Goal: Task Accomplishment & Management: Manage account settings

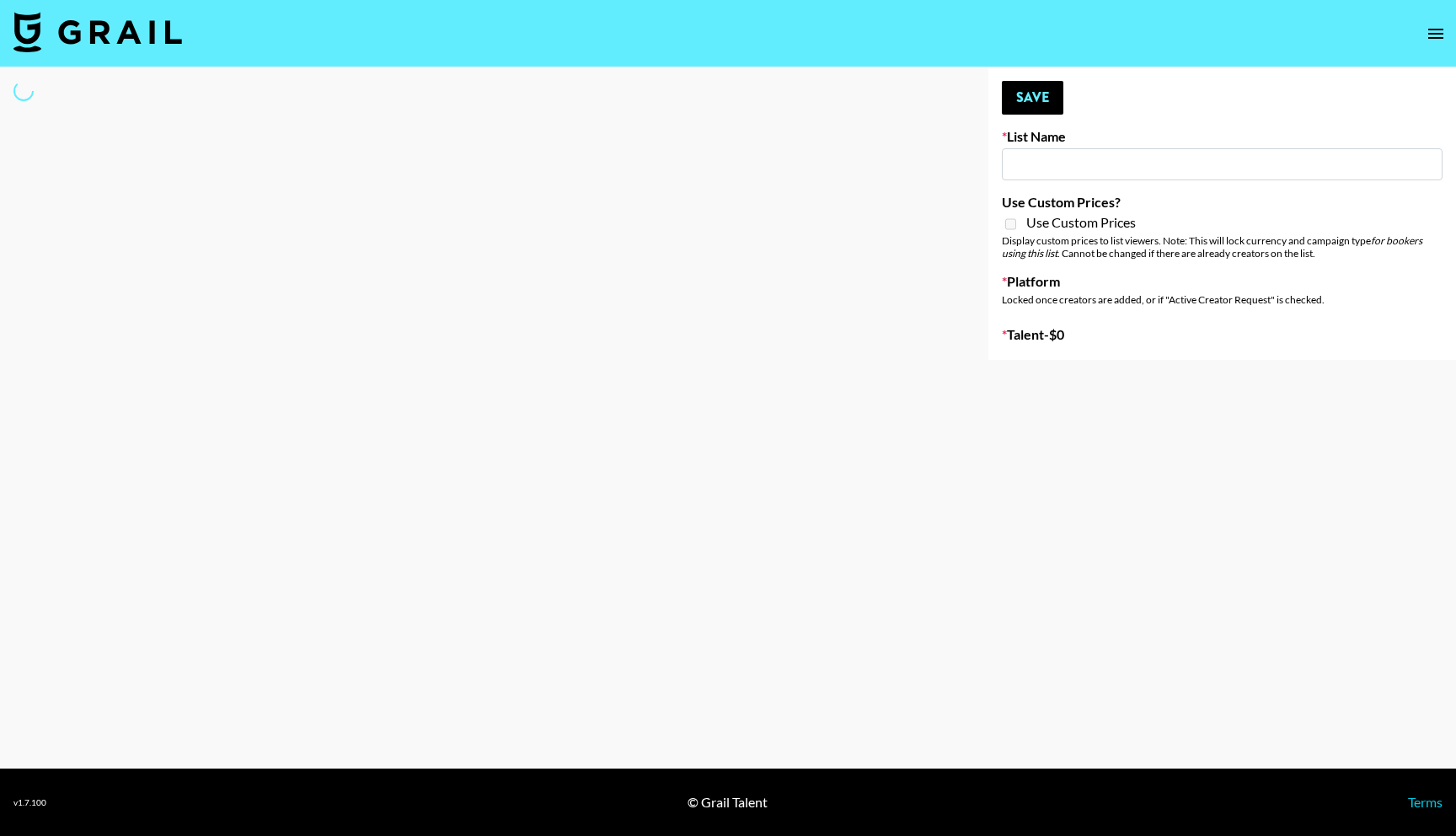
type input "Caribbean Diaspora Creators"
select select "Song"
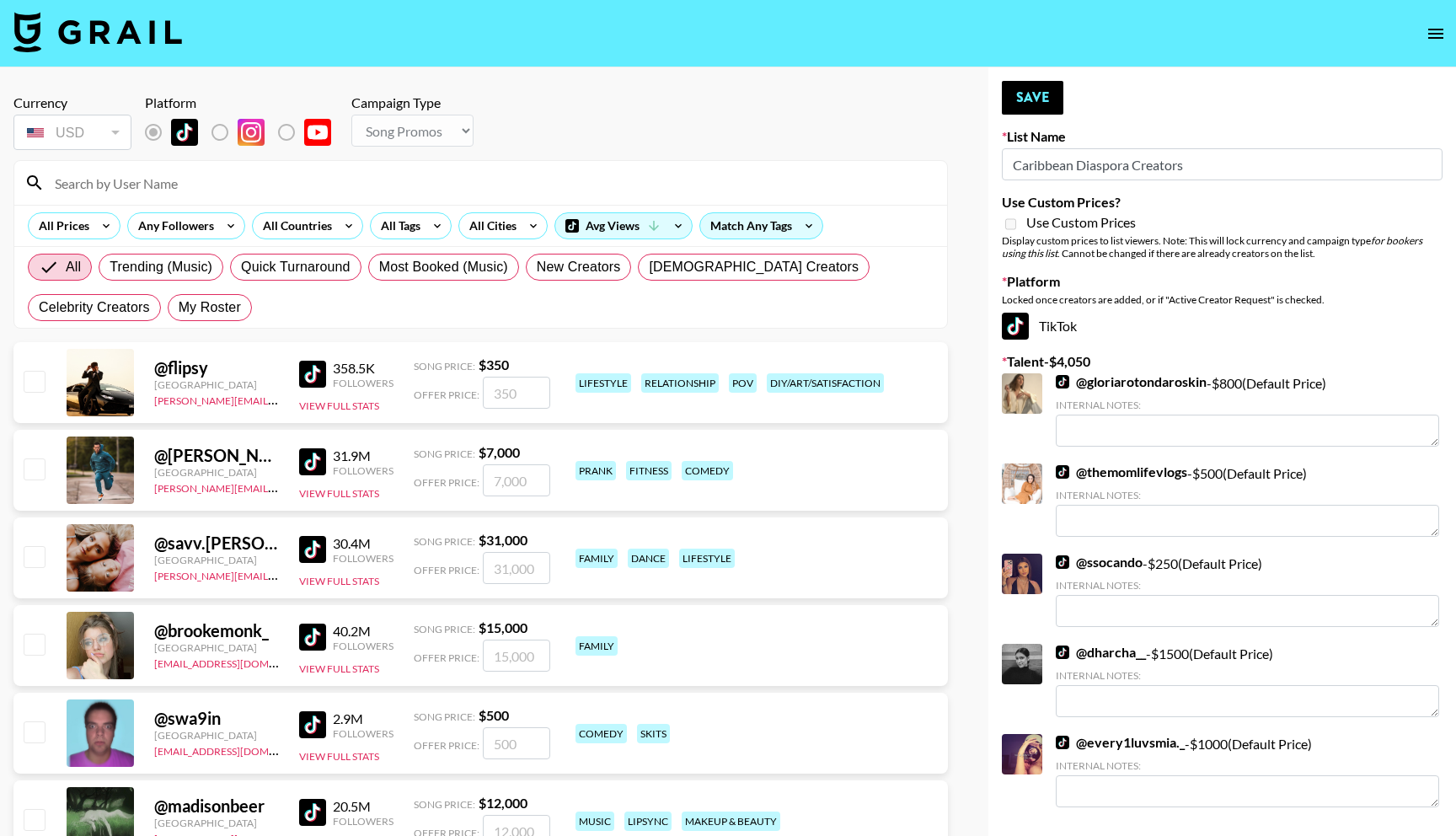
click at [277, 182] on input at bounding box center [491, 183] width 893 height 27
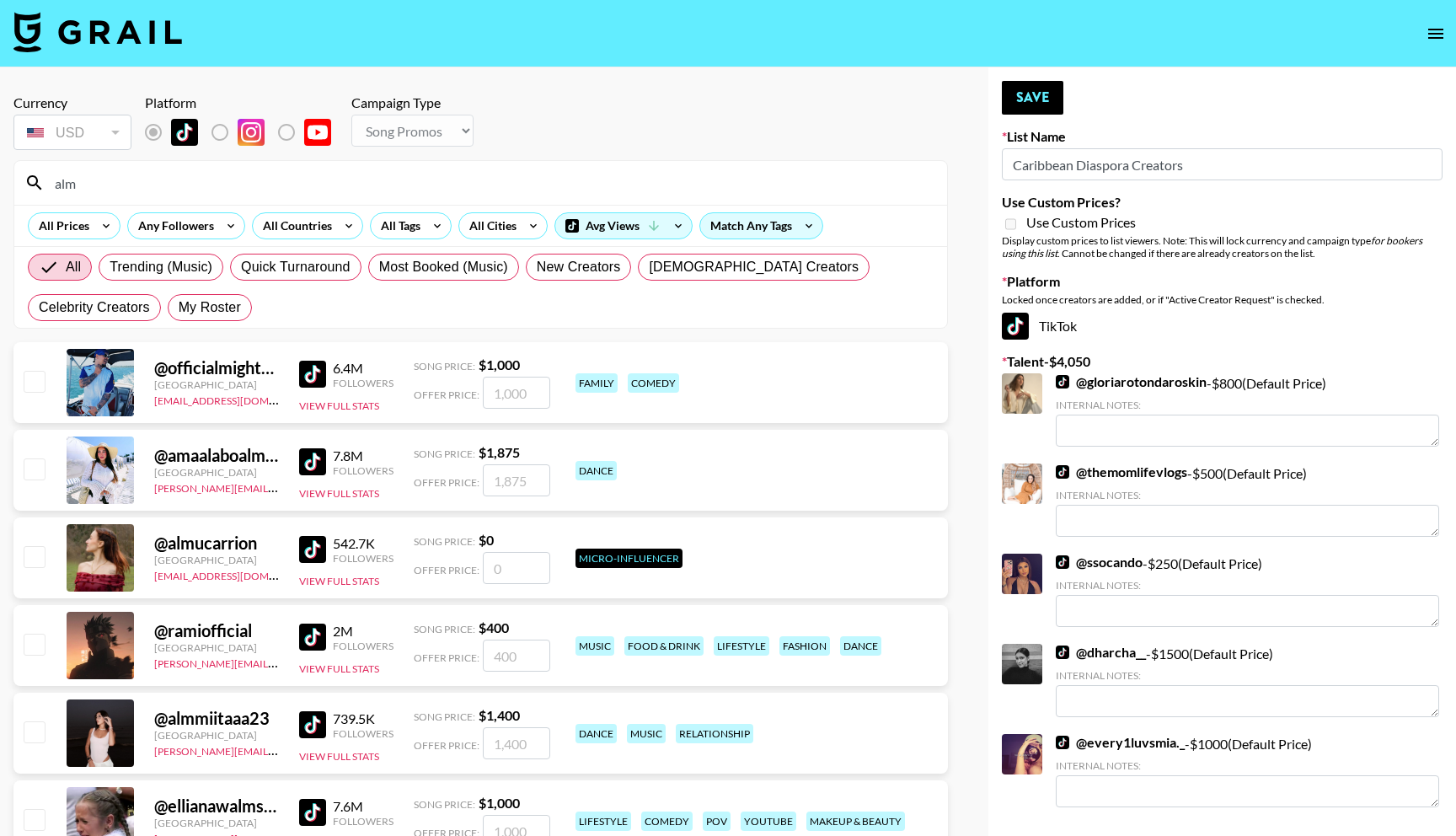
type input "almighty"
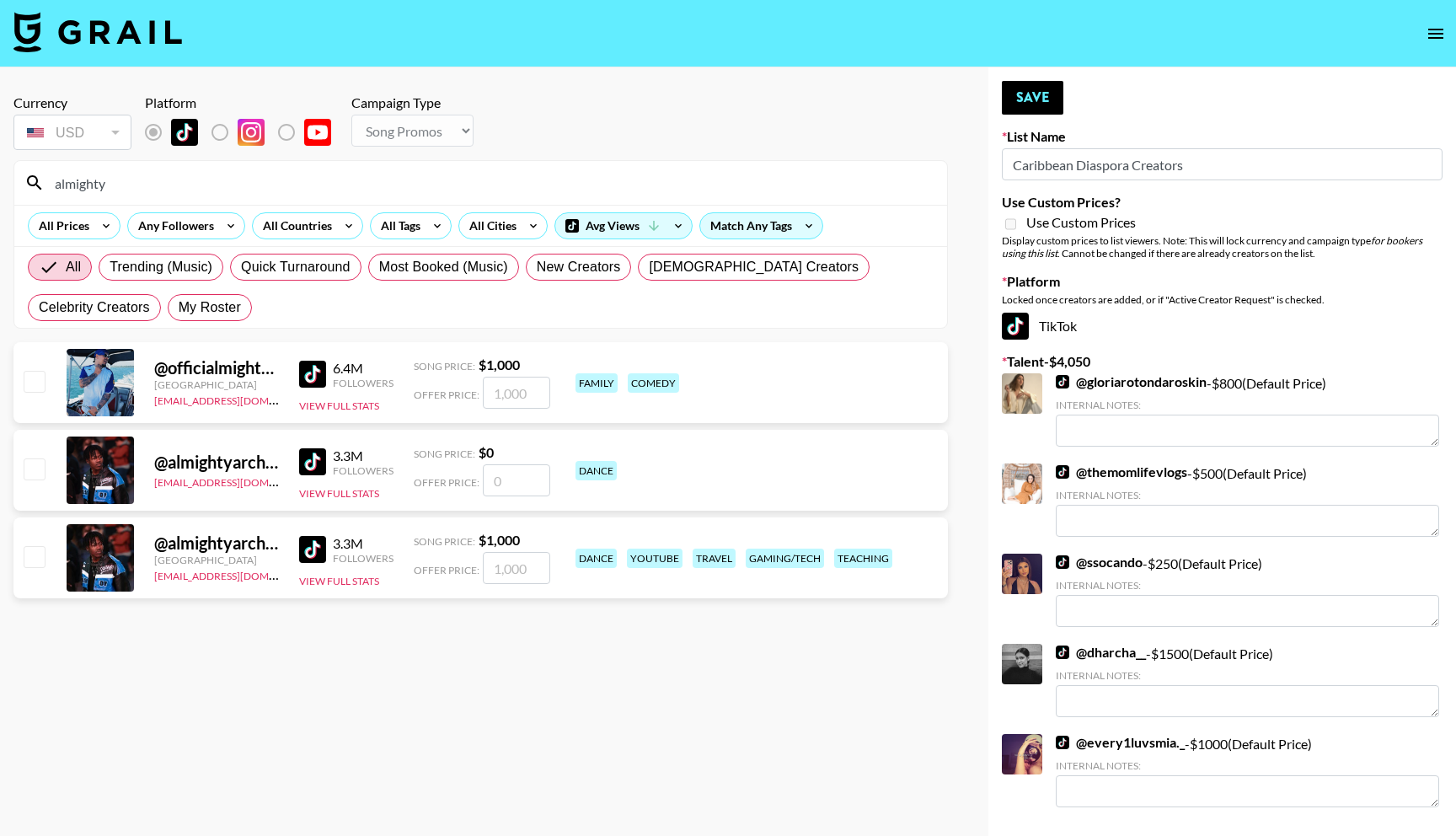
click at [38, 561] on input "checkbox" at bounding box center [34, 556] width 20 height 20
checkbox input "true"
type input "1000"
click at [1023, 95] on button "Save" at bounding box center [1032, 97] width 61 height 34
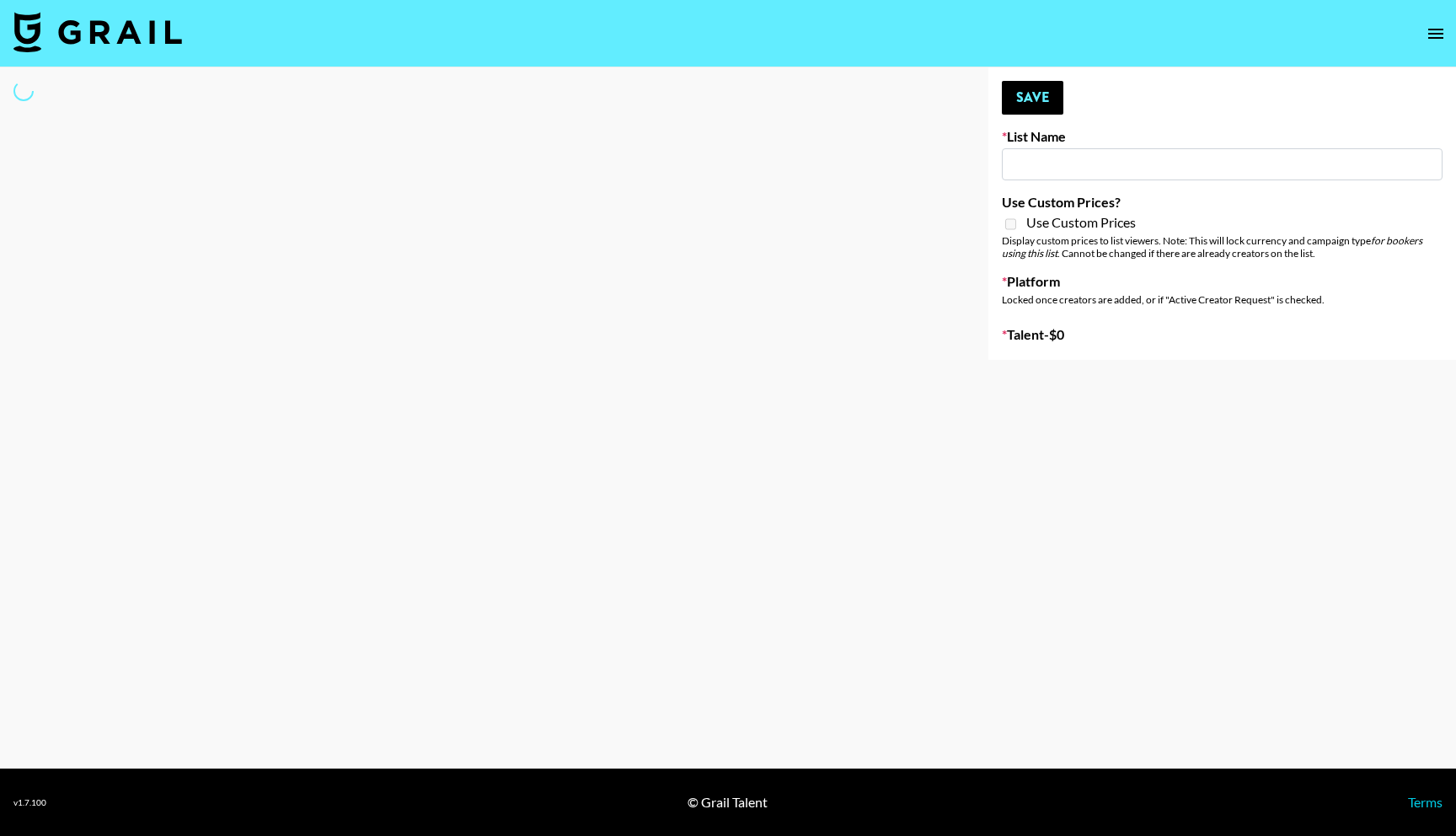
type input "[US_STATE] Fashion Week [DATE]"
select select "Song"
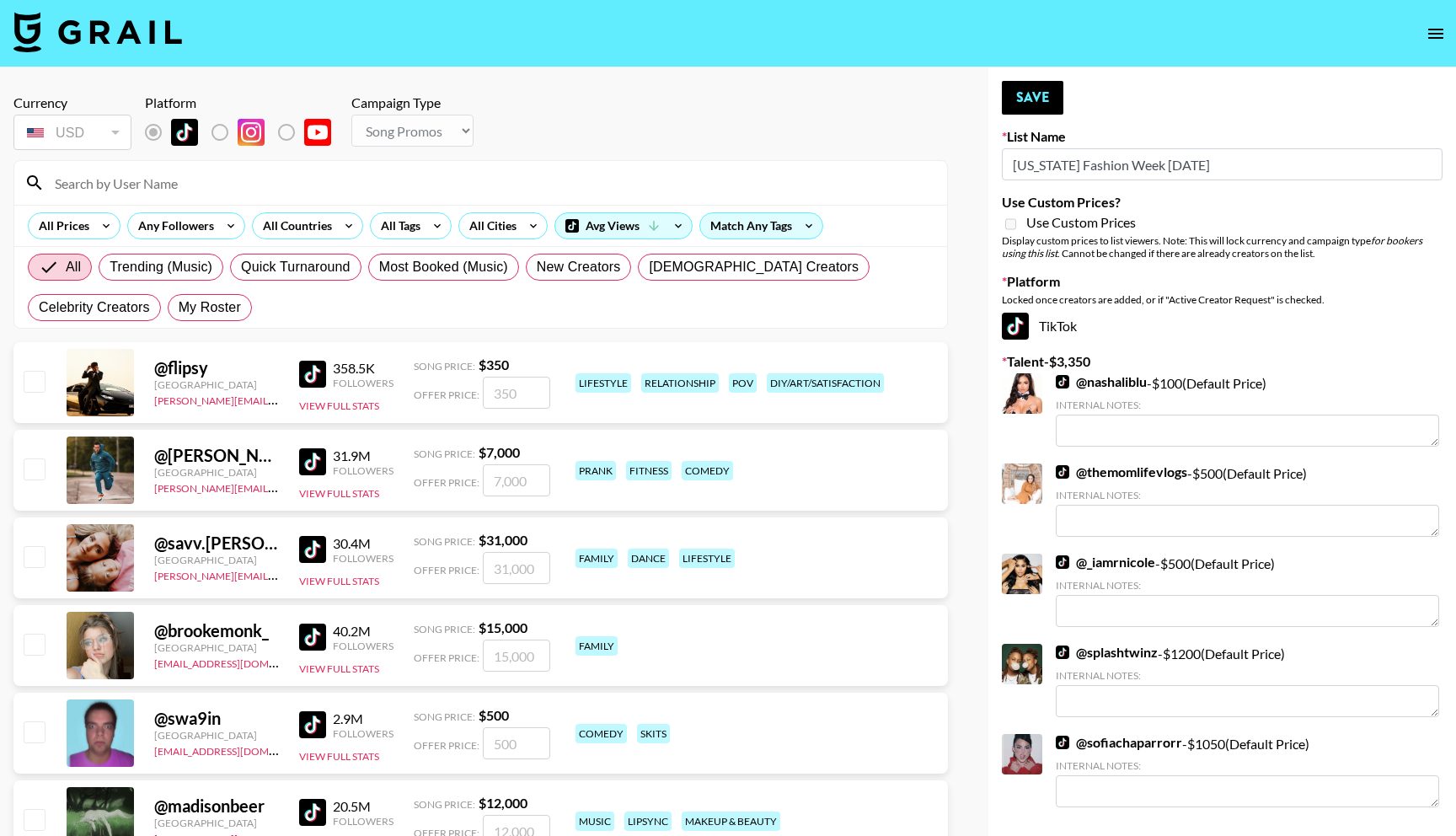
click at [252, 195] on input at bounding box center [491, 183] width 893 height 27
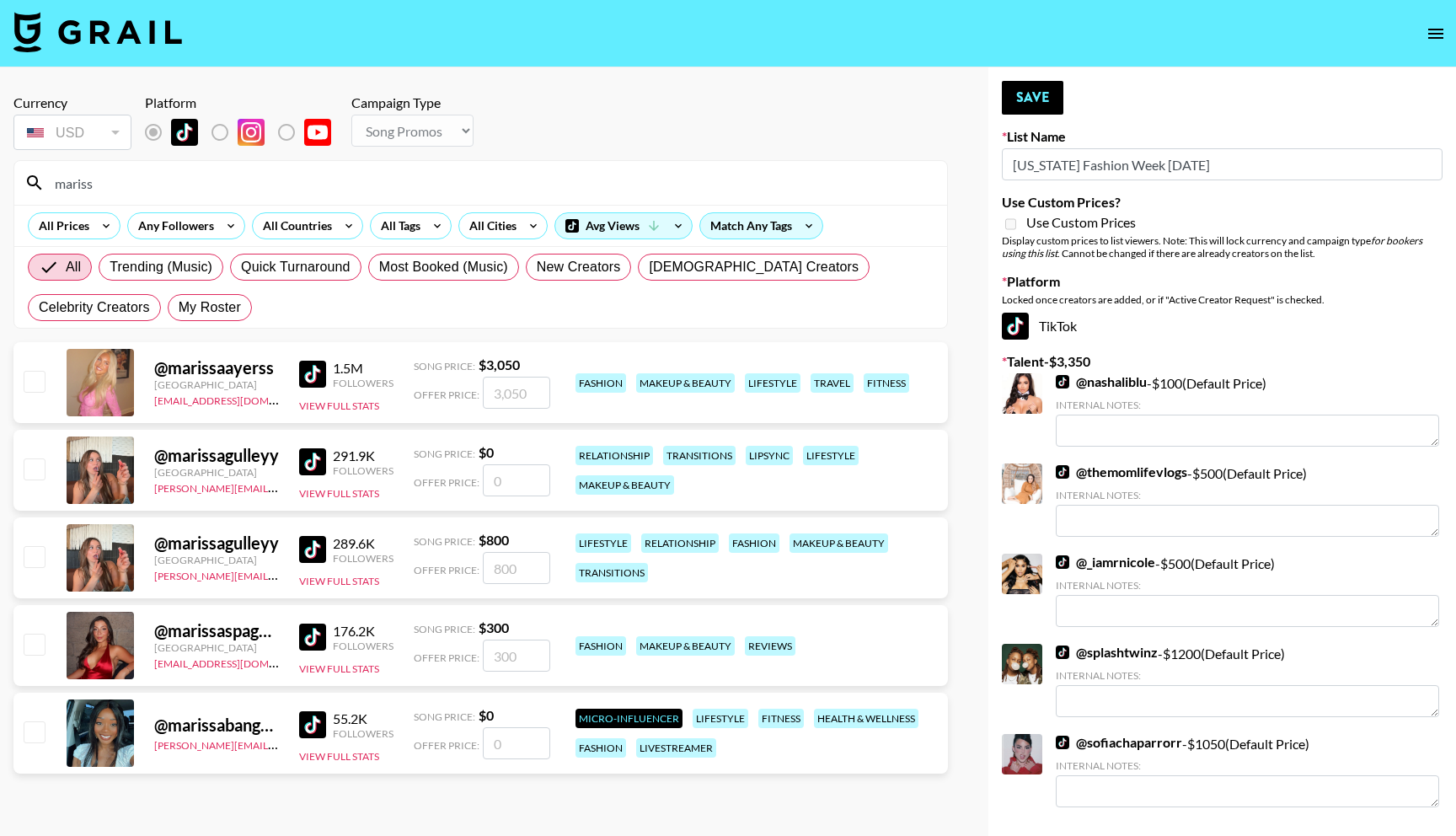
type input "mariss"
click at [32, 647] on input "checkbox" at bounding box center [34, 644] width 20 height 20
checkbox input "true"
type input "300"
click at [1053, 92] on button "Save" at bounding box center [1032, 97] width 61 height 34
